Goal: Task Accomplishment & Management: Manage account settings

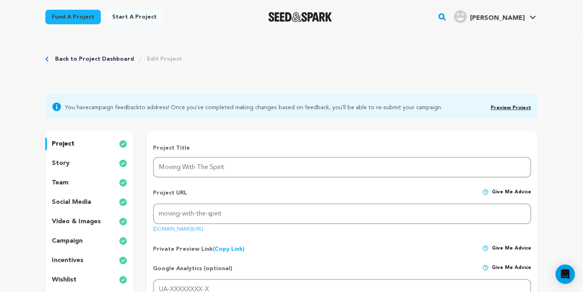
click at [525, 109] on link "Preview Project" at bounding box center [511, 108] width 40 height 5
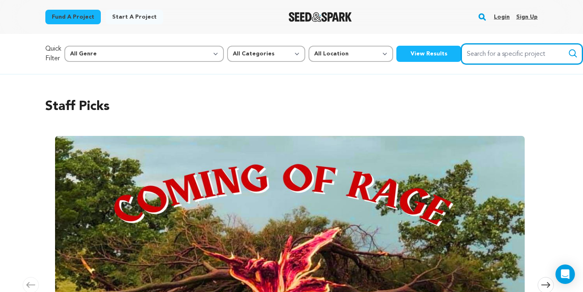
click at [474, 56] on input "Search for a specific project" at bounding box center [521, 54] width 121 height 21
type input "Chris m wilborn"
click at [568, 53] on button "Search" at bounding box center [573, 54] width 10 height 10
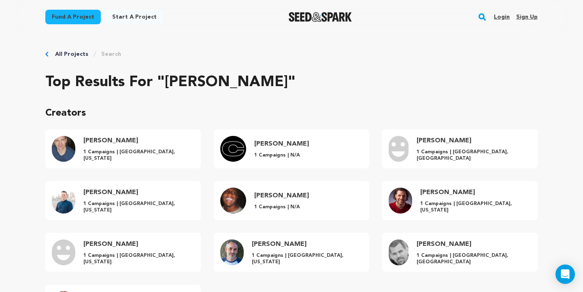
click at [481, 13] on rect "button" at bounding box center [482, 17] width 10 height 10
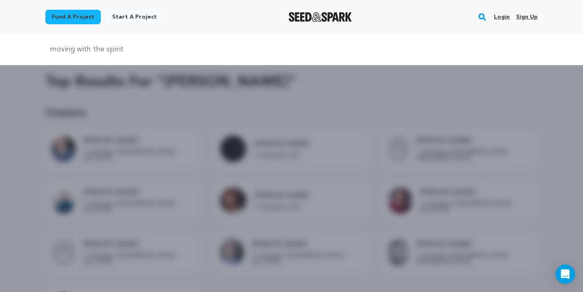
type input "moving with the spirit"
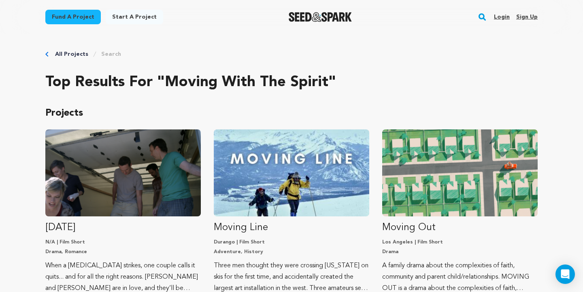
click at [502, 17] on link "Login" at bounding box center [502, 17] width 16 height 13
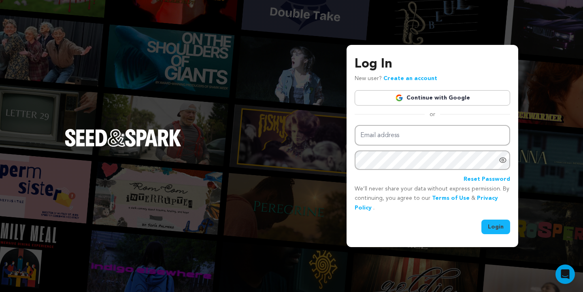
click at [422, 99] on link "Continue with Google" at bounding box center [432, 97] width 155 height 15
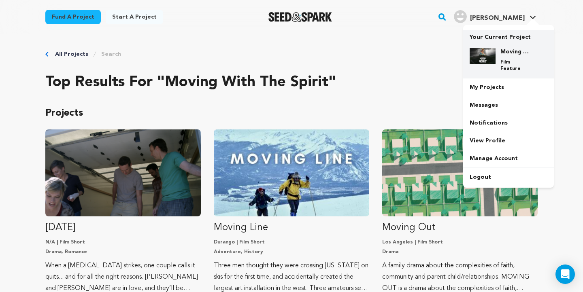
click at [500, 50] on h4 "Moving With The Spirit" at bounding box center [514, 52] width 29 height 8
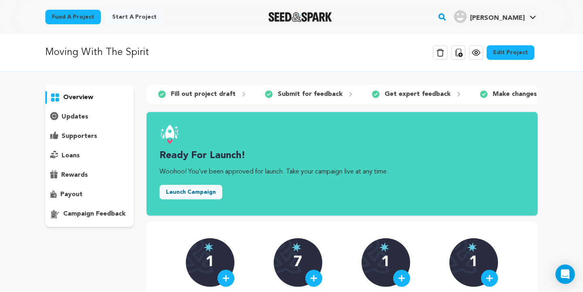
click at [480, 56] on icon at bounding box center [476, 53] width 10 height 10
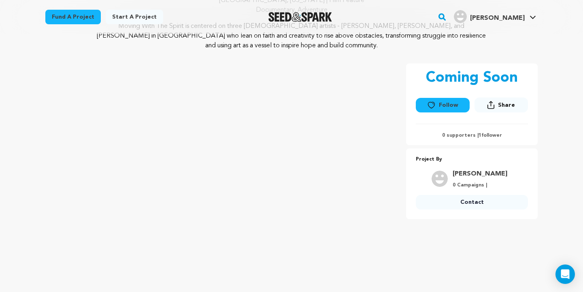
scroll to position [100, 0]
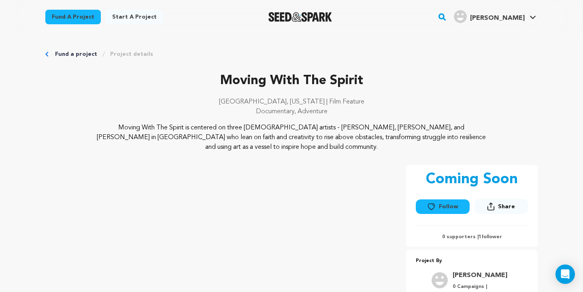
click at [67, 53] on link "Fund a project" at bounding box center [76, 54] width 42 height 8
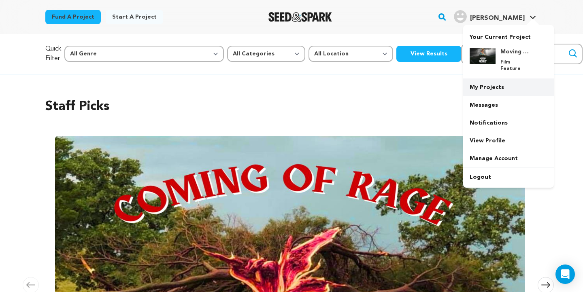
click at [482, 86] on link "My Projects" at bounding box center [508, 88] width 91 height 18
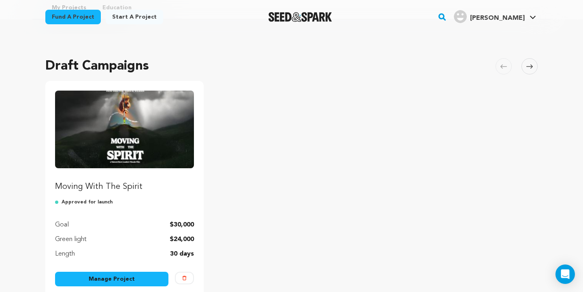
scroll to position [66, 0]
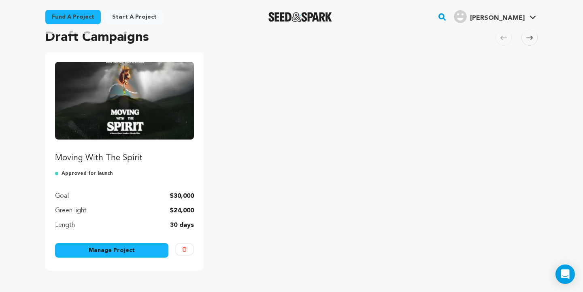
click at [126, 249] on link "Manage Project" at bounding box center [111, 250] width 113 height 15
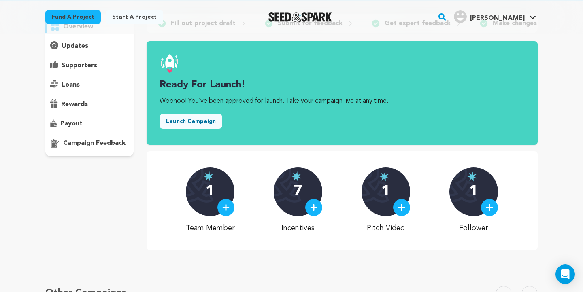
scroll to position [9, 0]
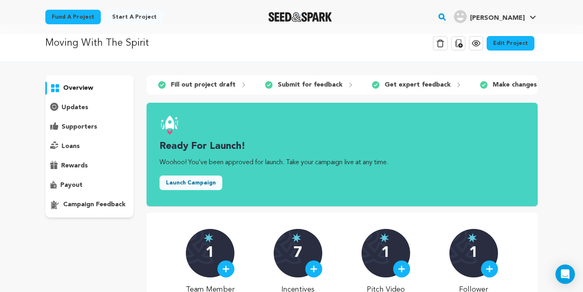
click at [503, 42] on link "Edit Project" at bounding box center [511, 43] width 48 height 15
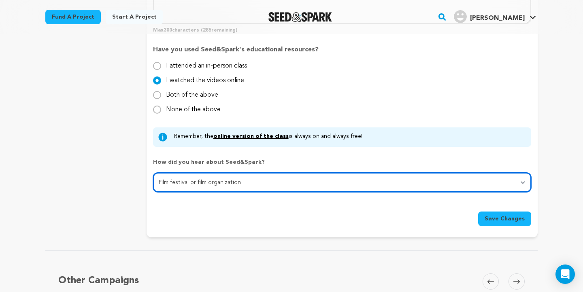
scroll to position [749, 0]
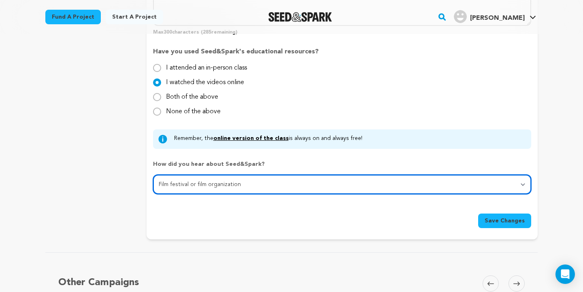
select select "1"
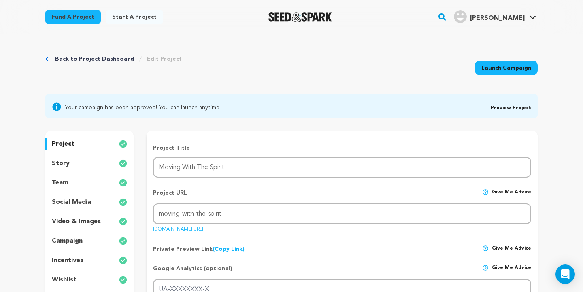
scroll to position [0, 0]
click at [103, 164] on div "story" at bounding box center [89, 163] width 88 height 13
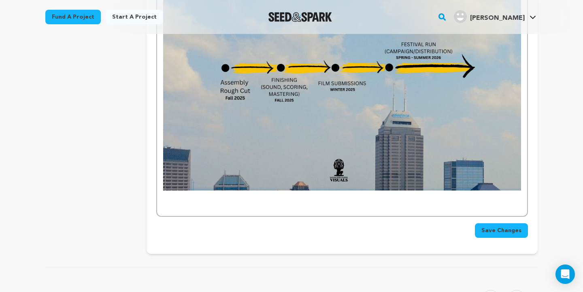
scroll to position [1783, 0]
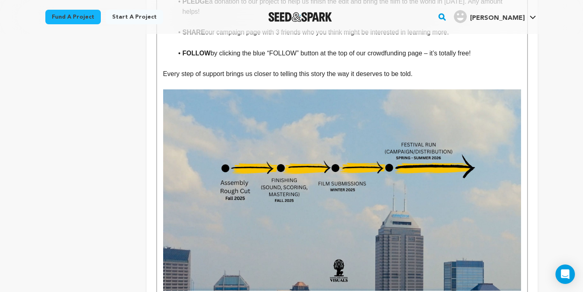
click at [260, 121] on img at bounding box center [342, 189] width 358 height 201
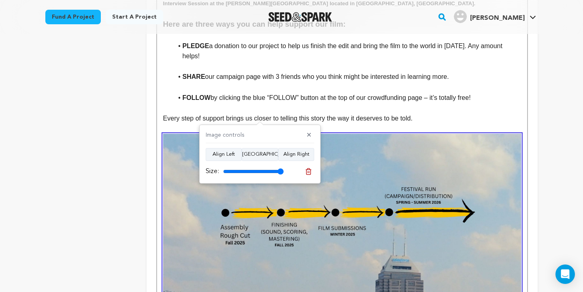
scroll to position [1739, 0]
click at [308, 172] on line at bounding box center [308, 172] width 0 height 2
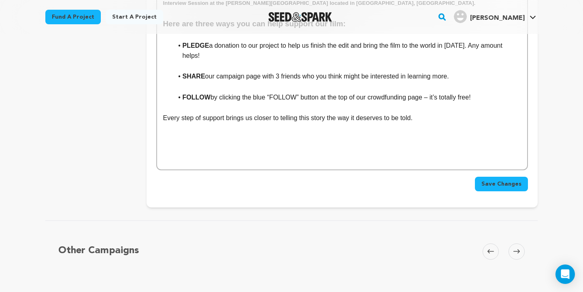
click at [247, 144] on p at bounding box center [342, 149] width 358 height 11
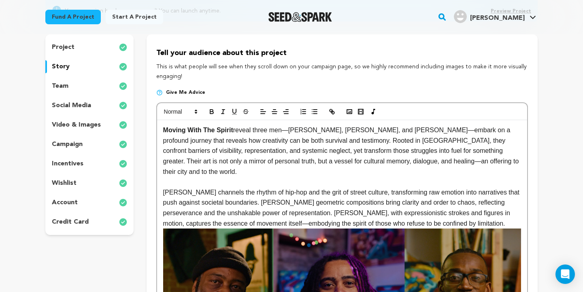
scroll to position [101, 0]
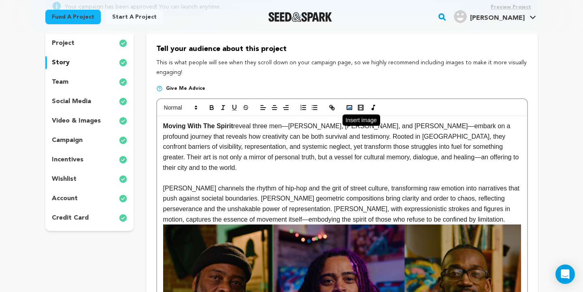
click at [351, 107] on polyline "button" at bounding box center [349, 108] width 3 height 2
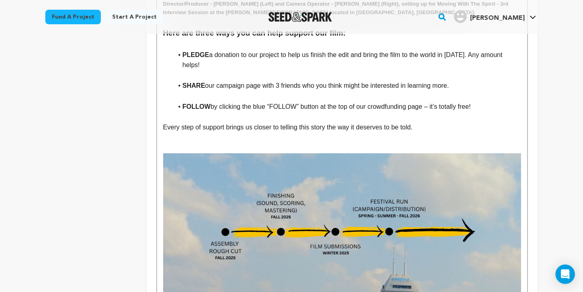
scroll to position [1730, 0]
click at [225, 143] on p at bounding box center [342, 148] width 358 height 11
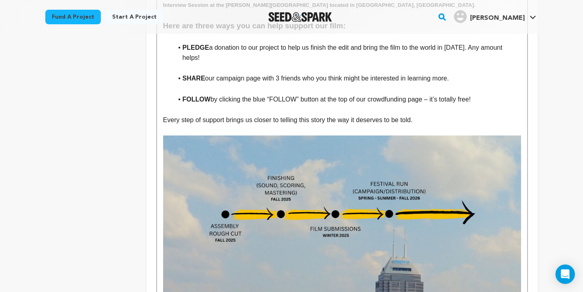
scroll to position [1770, 0]
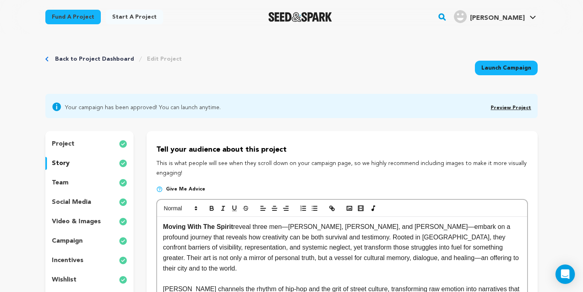
scroll to position [0, 0]
click at [80, 147] on div "project" at bounding box center [89, 144] width 88 height 13
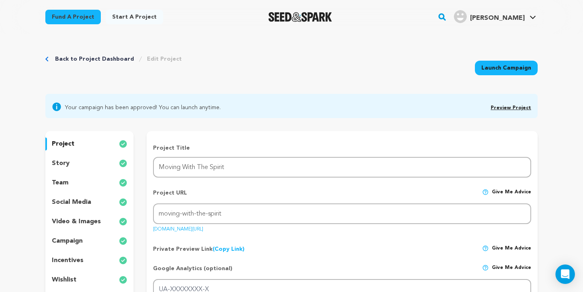
click at [80, 182] on div "team" at bounding box center [89, 183] width 88 height 13
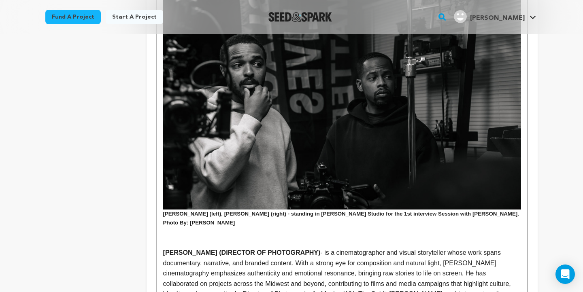
scroll to position [436, 0]
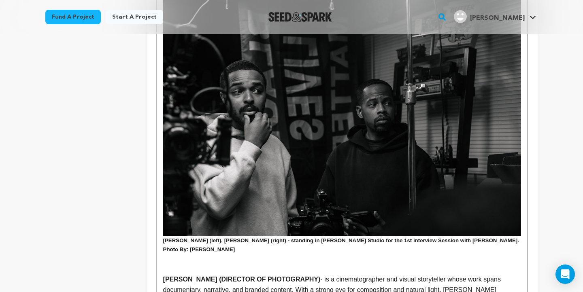
click at [164, 236] on h5 "Austin Keough (left), Chris M. Wilborn (right) - standing in Gary Gee Studio fo…" at bounding box center [342, 244] width 358 height 17
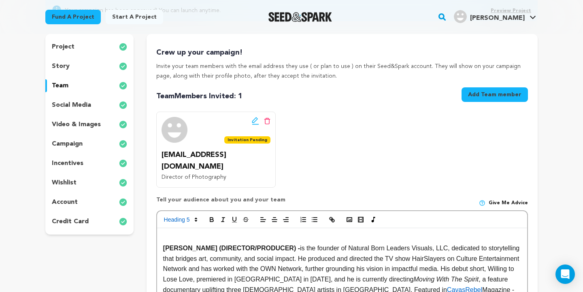
scroll to position [49, 0]
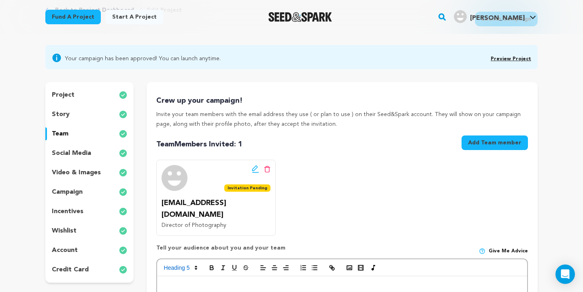
click at [81, 151] on p "social media" at bounding box center [71, 154] width 39 height 10
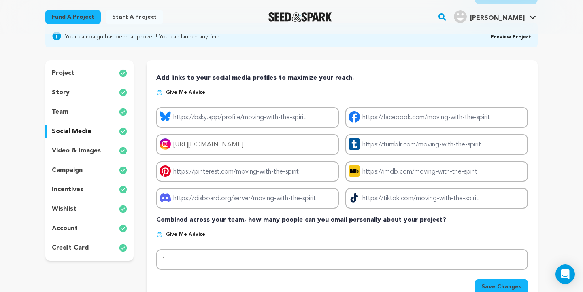
scroll to position [71, 0]
click at [80, 148] on p "video & images" at bounding box center [76, 151] width 49 height 10
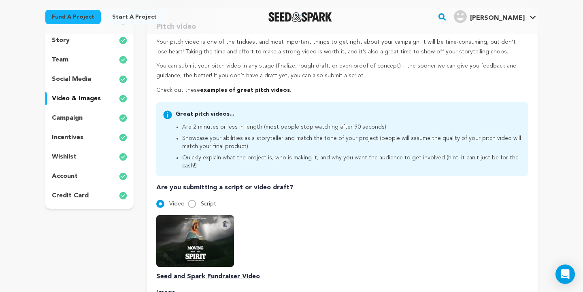
scroll to position [108, 0]
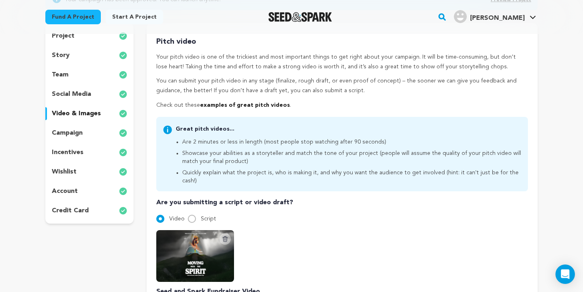
click at [75, 133] on p "campaign" at bounding box center [67, 133] width 31 height 10
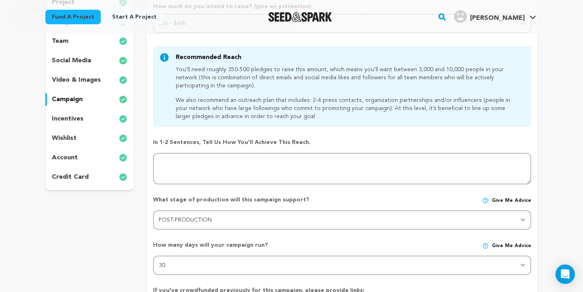
scroll to position [140, 0]
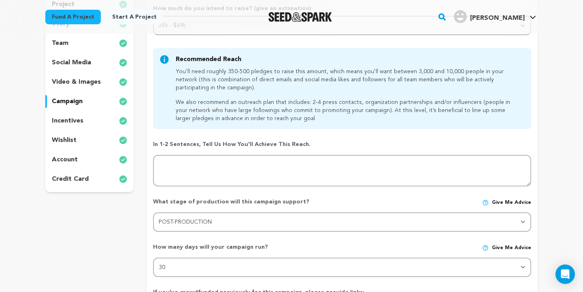
click at [72, 121] on p "incentives" at bounding box center [68, 121] width 32 height 10
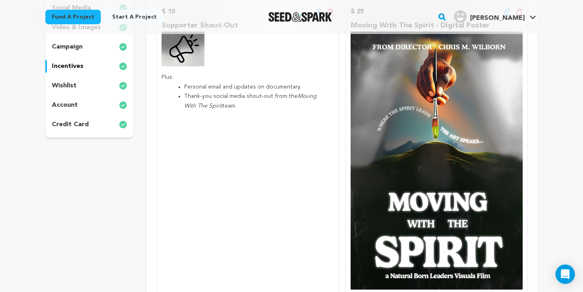
scroll to position [189, 0]
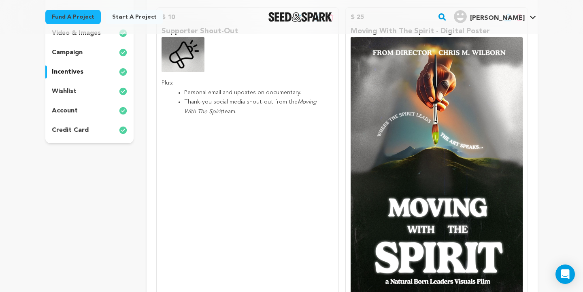
click at [92, 87] on div "wishlist" at bounding box center [89, 91] width 88 height 13
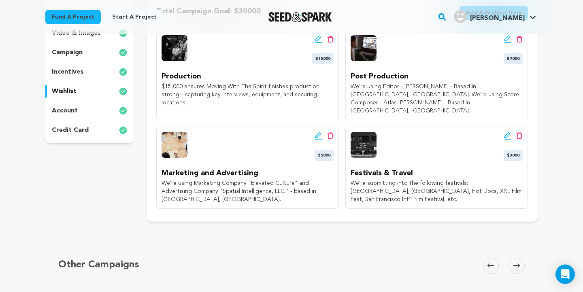
click at [317, 132] on icon at bounding box center [318, 135] width 6 height 6
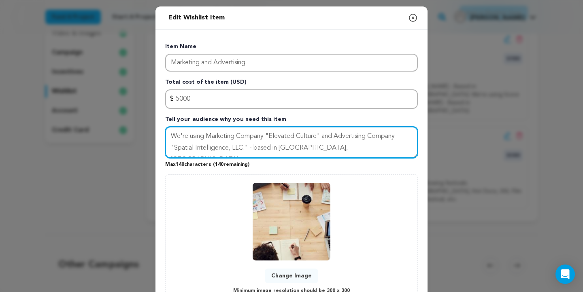
click at [321, 135] on textarea "We're using Marketing Company "Elevated Culture" and Advertising Company "Spati…" at bounding box center [291, 143] width 253 height 32
click at [270, 135] on textarea "We're using Marketing Company "Elevated Culture and Advertising Company "Spatia…" at bounding box center [291, 143] width 253 height 32
click at [331, 134] on textarea "We're using Marketing Company - Elevated Culture and Advertising Company "Spati…" at bounding box center [291, 143] width 253 height 32
click at [339, 136] on textarea "We're using Marketing Company - Elevated Culture and Advertising Company "Spati…" at bounding box center [291, 143] width 253 height 32
click at [168, 146] on textarea "We're using Marketing Company - Elevated Culture Advertising Company "Spatial I…" at bounding box center [291, 143] width 253 height 32
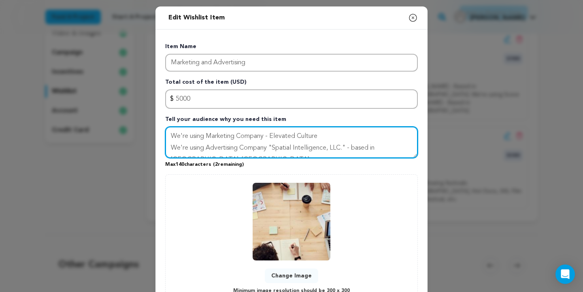
scroll to position [9, 0]
click at [274, 138] on textarea "We're using Marketing Company - Elevated Culture We're using Advertising Compan…" at bounding box center [291, 143] width 253 height 32
click at [350, 137] on textarea "We're using Marketing Company - Elevated Culture We're using Advertising Compan…" at bounding box center [291, 143] width 253 height 32
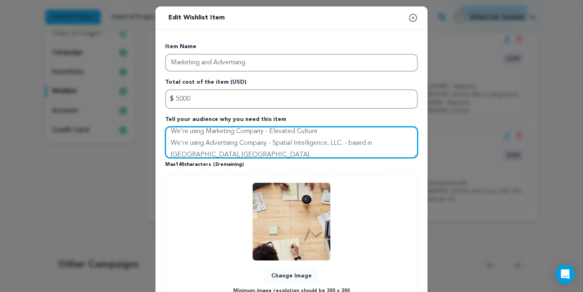
scroll to position [3, 0]
click at [351, 144] on textarea "We're using Marketing Company - Elevated Culture We're using Advertising Compan…" at bounding box center [291, 143] width 253 height 32
click at [350, 142] on textarea "We're using Marketing Company - Elevated Culture We're using Advertising Compan…" at bounding box center [291, 143] width 253 height 32
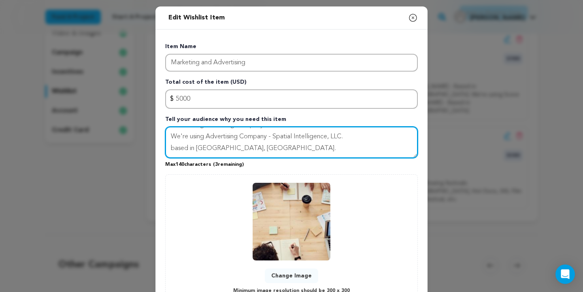
scroll to position [11, 0]
click at [172, 146] on textarea "We're using Marketing Company - Elevated Culture We're using Advertising Compan…" at bounding box center [291, 143] width 253 height 32
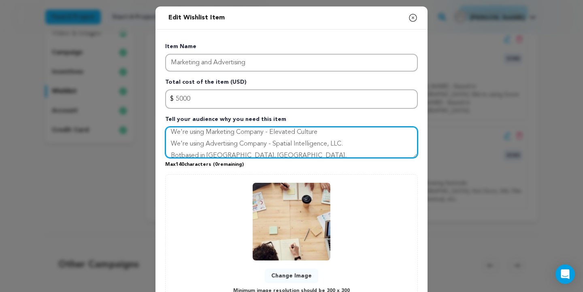
scroll to position [6, 0]
click at [239, 140] on textarea "We're using Marketing Company - Elevated Culture We're using Advertising Compan…" at bounding box center [291, 143] width 253 height 32
click at [243, 143] on textarea "We're using Marketing Company - Elevated Culture We're using Ad Company - Spati…" at bounding box center [291, 143] width 253 height 32
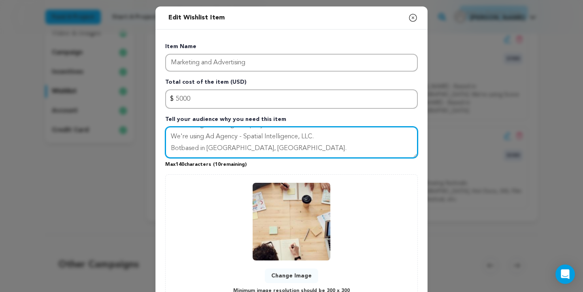
scroll to position [11, 0]
click at [181, 147] on textarea "We're using Marketing Company - Elevated Culture We're using Ad Agency - Spatia…" at bounding box center [291, 143] width 253 height 32
type textarea "We're using Marketing Company - Elevated Culture We're using Ad Agency - Spatia…"
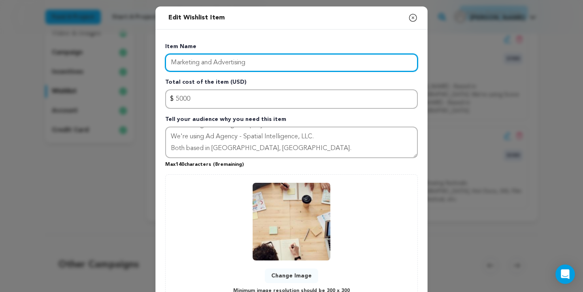
click at [278, 68] on input "Marketing and Advertising" at bounding box center [291, 63] width 253 height 18
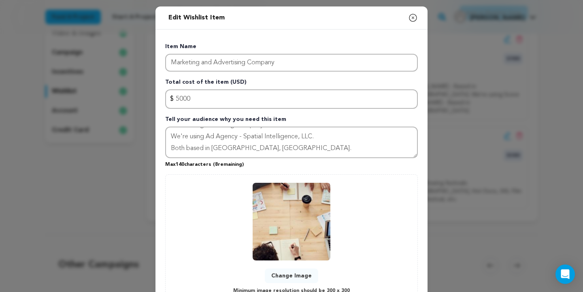
click at [302, 38] on div "Item Name Marketing and Advertising Company Total cost of the item (USD) $ Amou…" at bounding box center [291, 172] width 272 height 284
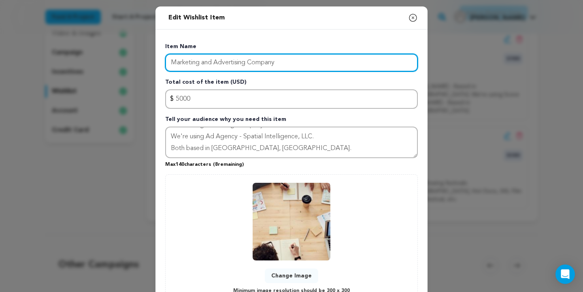
click at [214, 65] on input "Marketing and Advertising Company" at bounding box center [291, 63] width 253 height 18
type input "Marketing and Advertising Company"
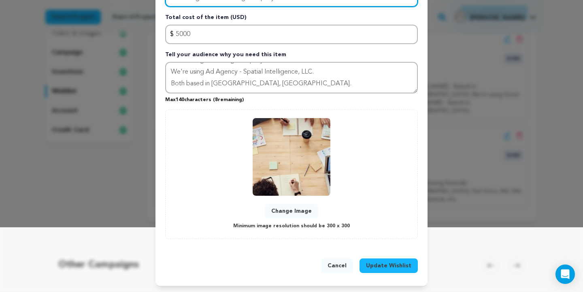
scroll to position [64, 0]
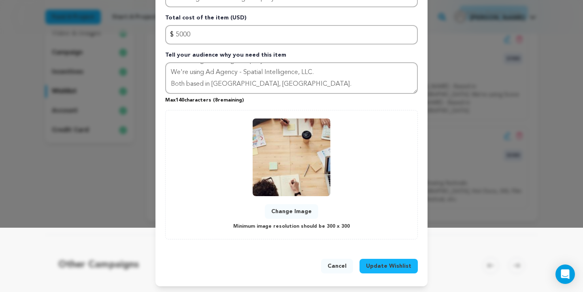
click at [396, 263] on span "Update Wishlist" at bounding box center [388, 266] width 45 height 8
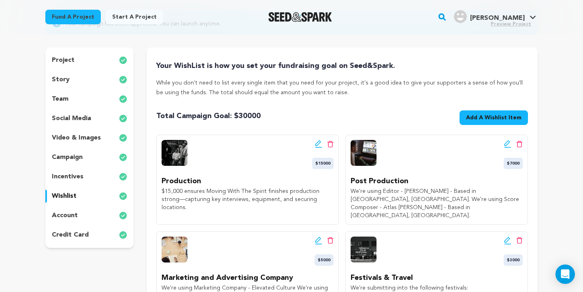
scroll to position [181, 0]
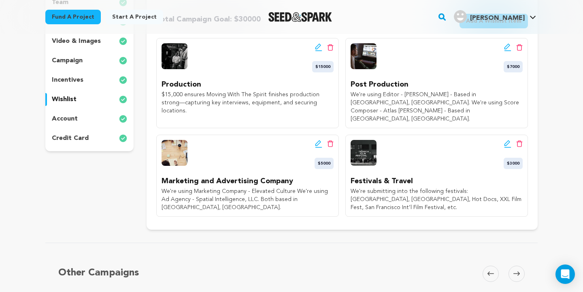
click at [508, 45] on icon at bounding box center [507, 47] width 6 height 6
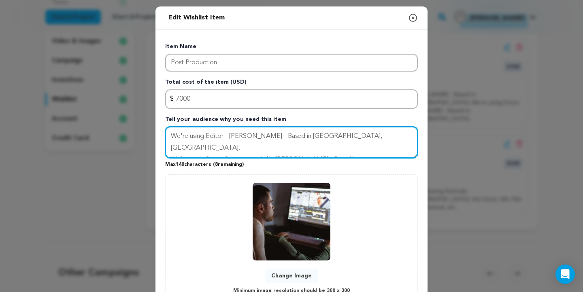
click at [260, 136] on textarea "We're using Editor - [PERSON_NAME] - Based in [GEOGRAPHIC_DATA], [GEOGRAPHIC_DA…" at bounding box center [291, 143] width 253 height 32
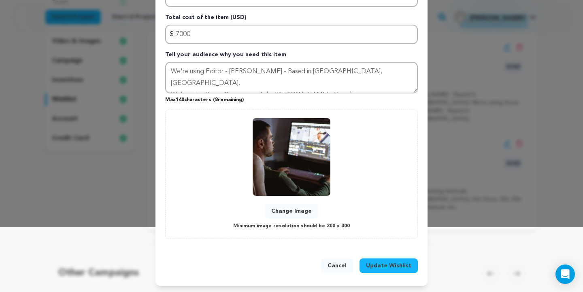
click at [404, 264] on span "Update Wishlist" at bounding box center [388, 266] width 45 height 8
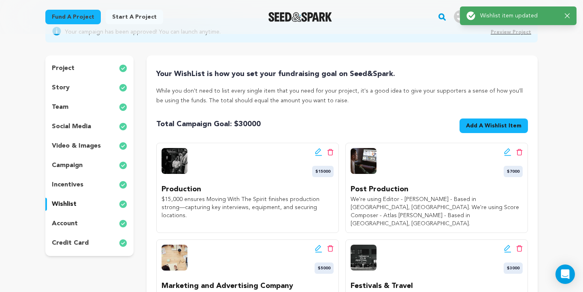
scroll to position [205, 0]
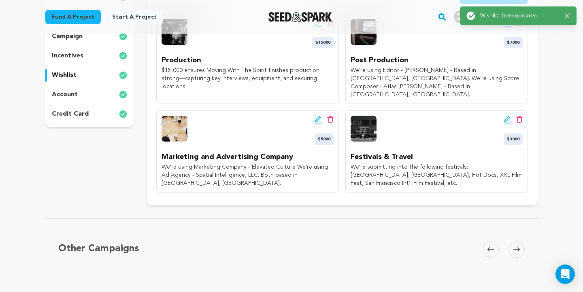
click at [387, 131] on div "Edit wishlist button Delete wishlist button $3000 Festivals & Travel We're subm…" at bounding box center [436, 152] width 183 height 82
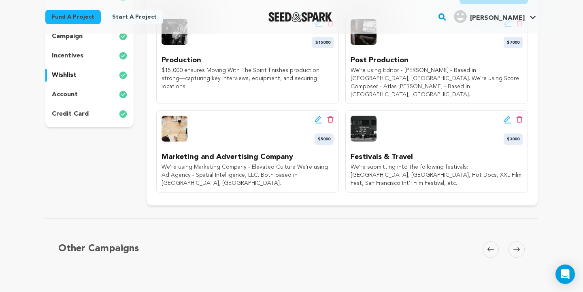
click at [508, 116] on icon at bounding box center [507, 120] width 7 height 8
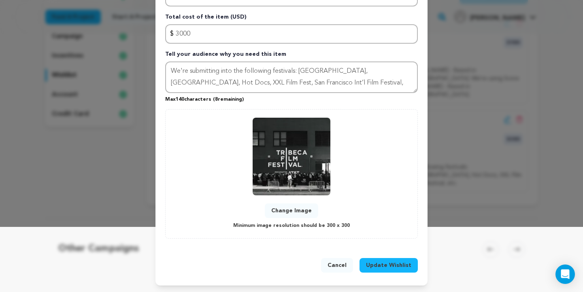
scroll to position [64, 0]
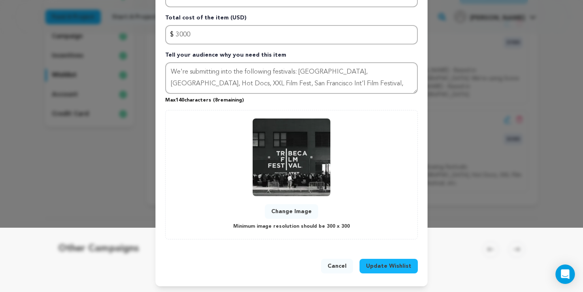
click at [391, 264] on span "Update Wishlist" at bounding box center [388, 266] width 45 height 8
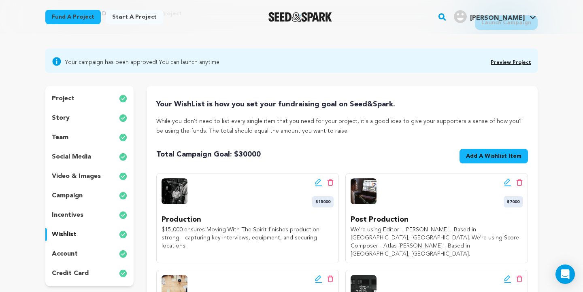
scroll to position [69, 0]
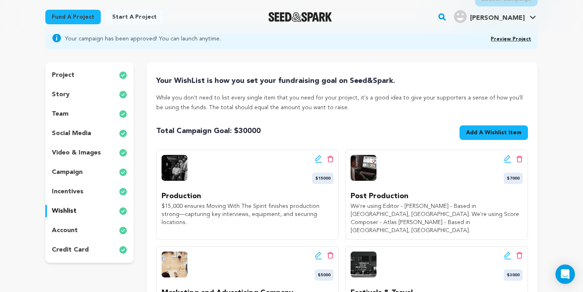
click at [91, 228] on div "account" at bounding box center [89, 230] width 88 height 13
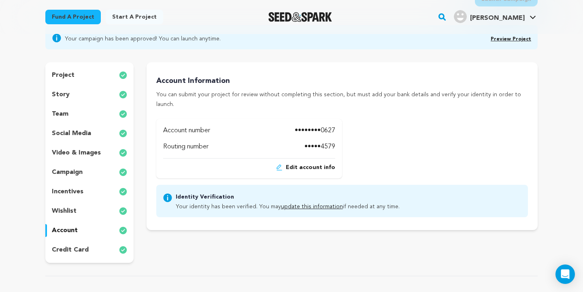
click at [87, 245] on p "credit card" at bounding box center [70, 250] width 37 height 10
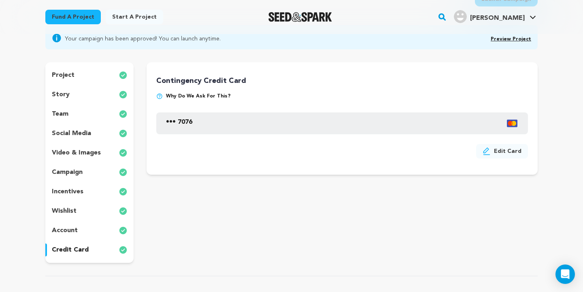
click at [106, 74] on div "project" at bounding box center [89, 75] width 88 height 13
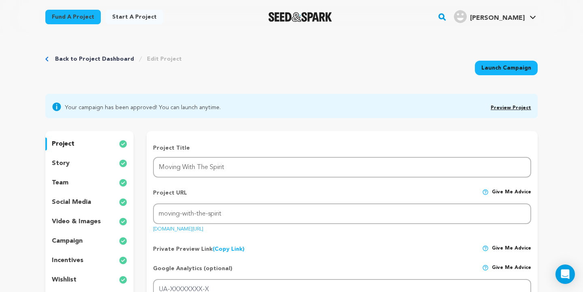
scroll to position [276, 0]
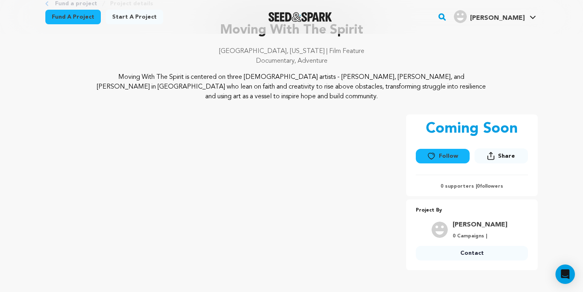
scroll to position [55, 0]
